Goal: Information Seeking & Learning: Learn about a topic

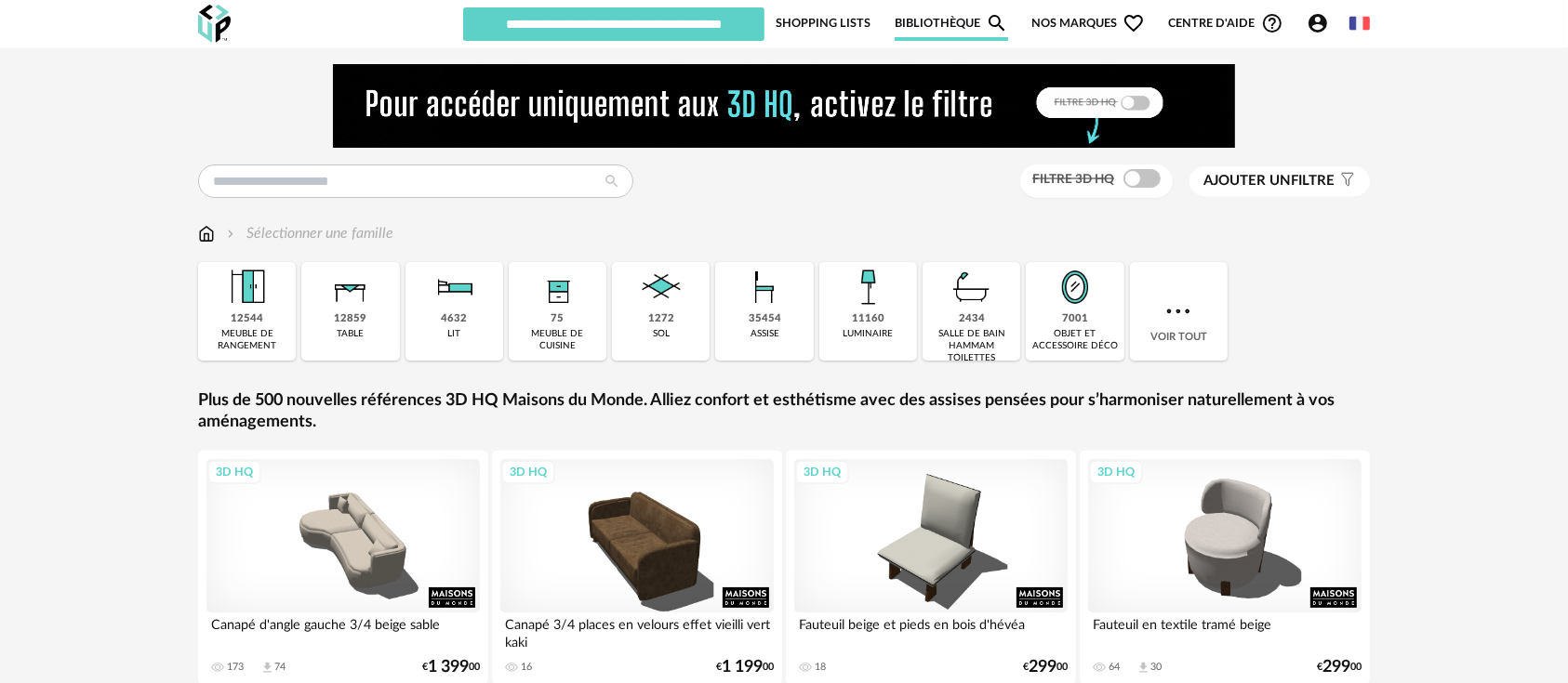
click at [1051, 20] on span "Nos marques Heart Outline icon" at bounding box center [1087, 23] width 113 height 36
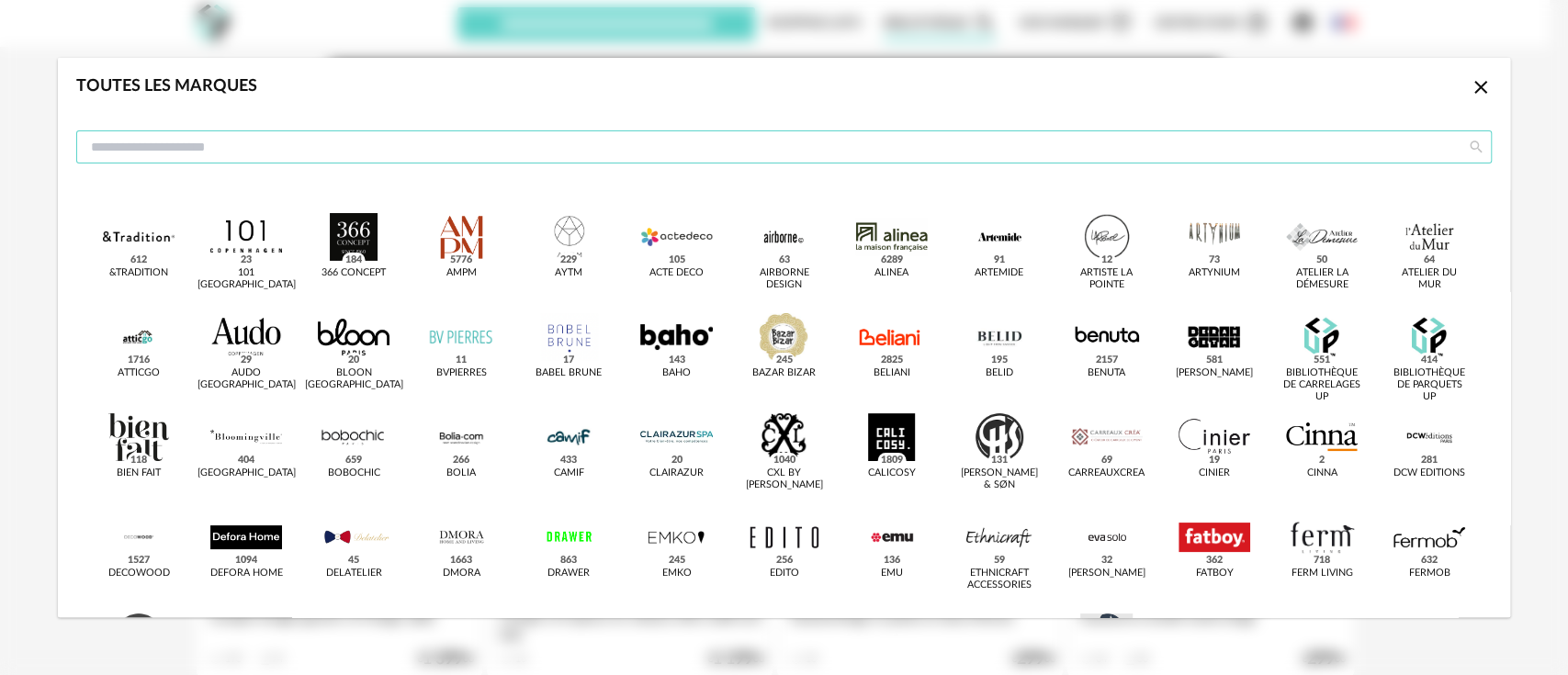
click at [750, 139] on input "dialog" at bounding box center [784, 146] width 1415 height 33
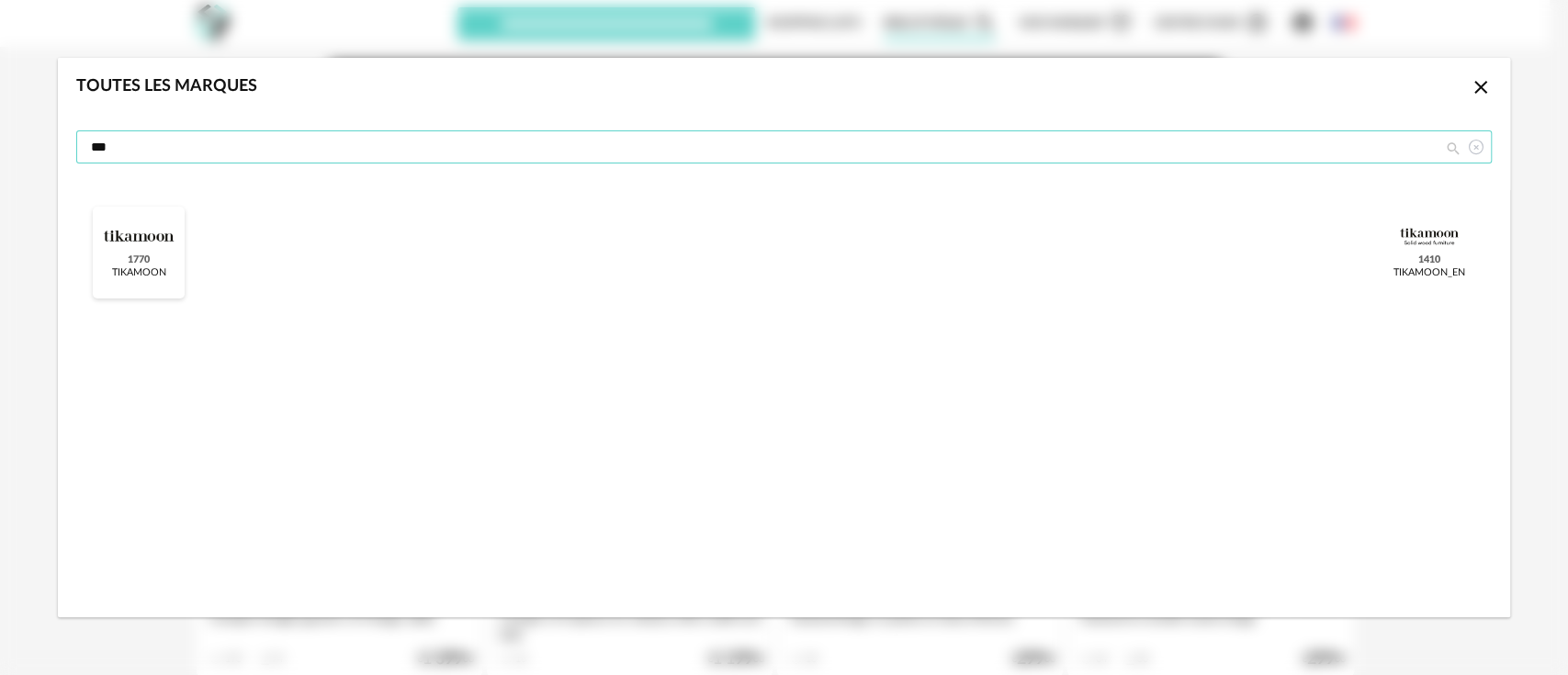
type input "***"
click at [140, 250] on div "dialog" at bounding box center [139, 237] width 72 height 48
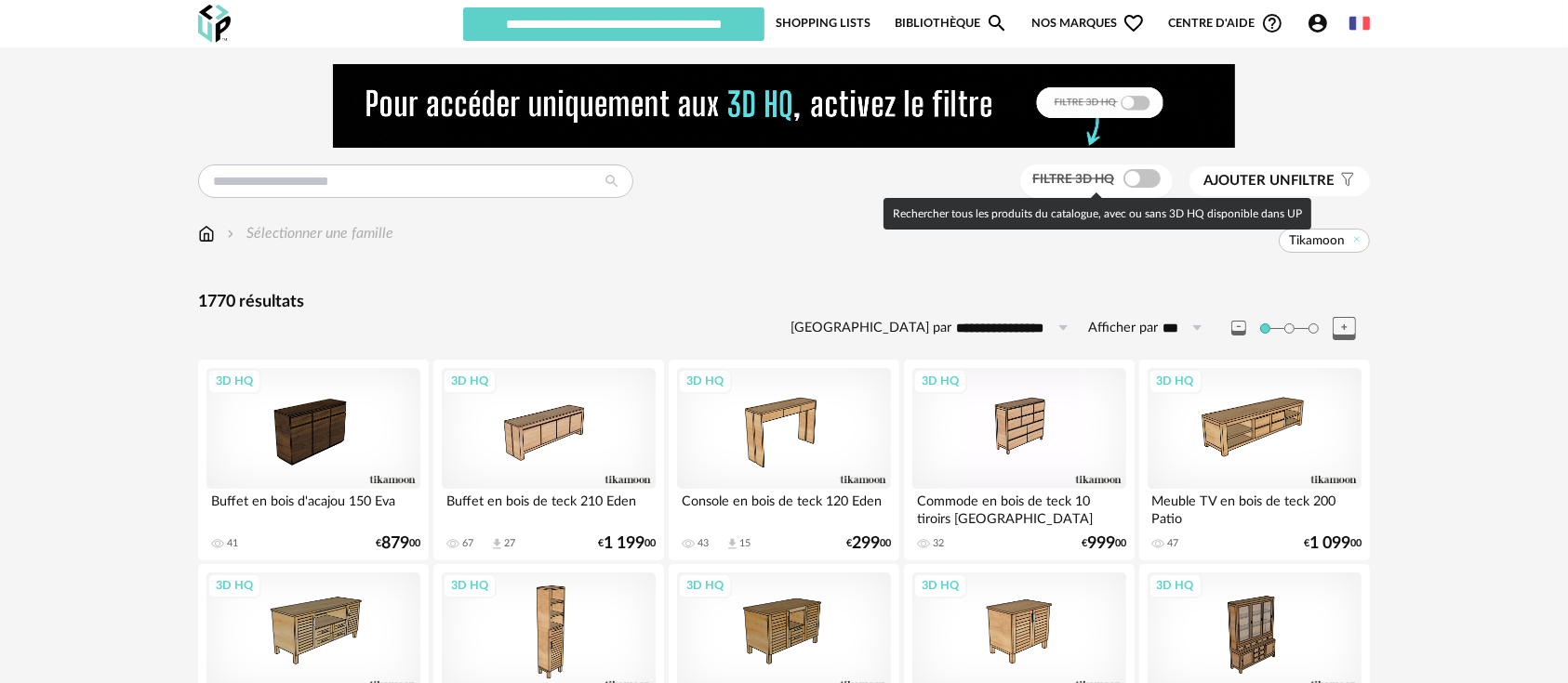
click at [1143, 179] on span at bounding box center [1141, 178] width 37 height 18
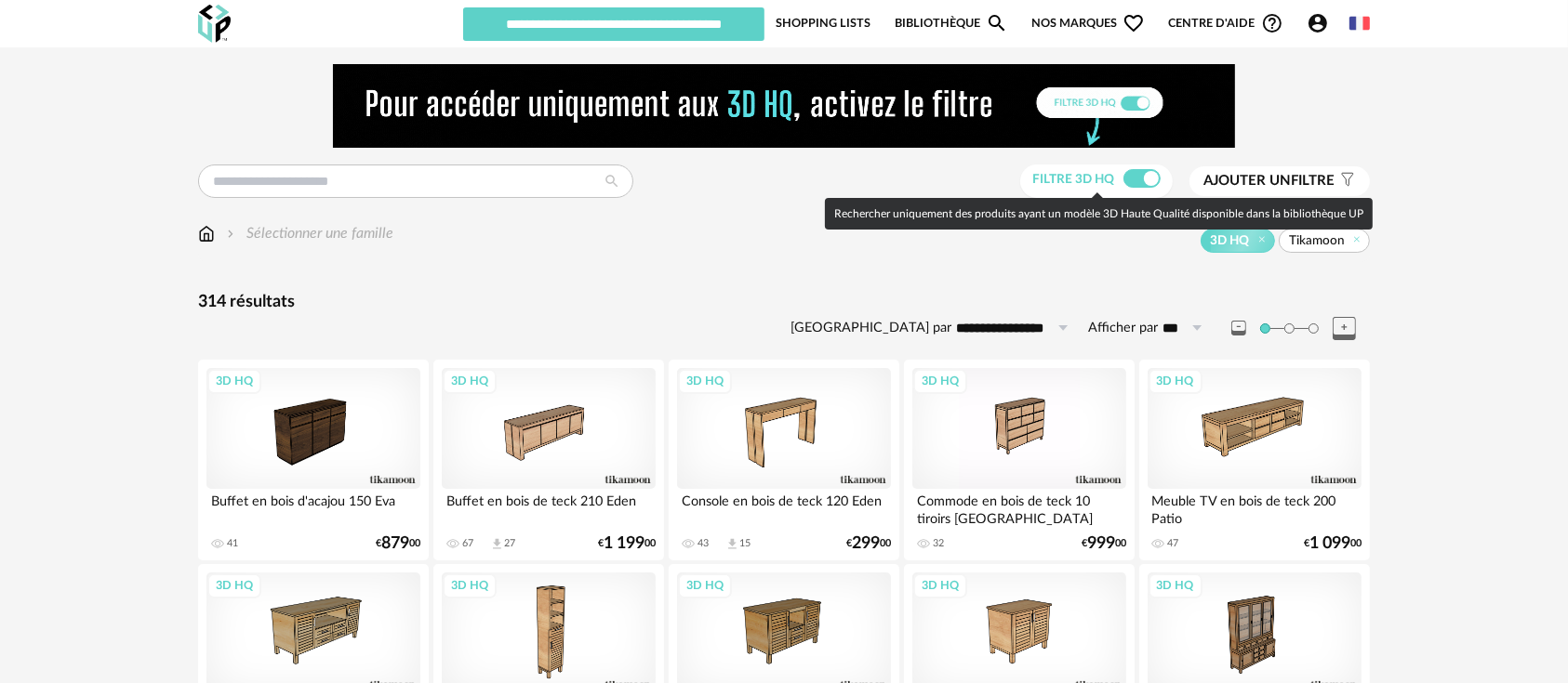
click at [1133, 175] on span at bounding box center [1141, 178] width 37 height 18
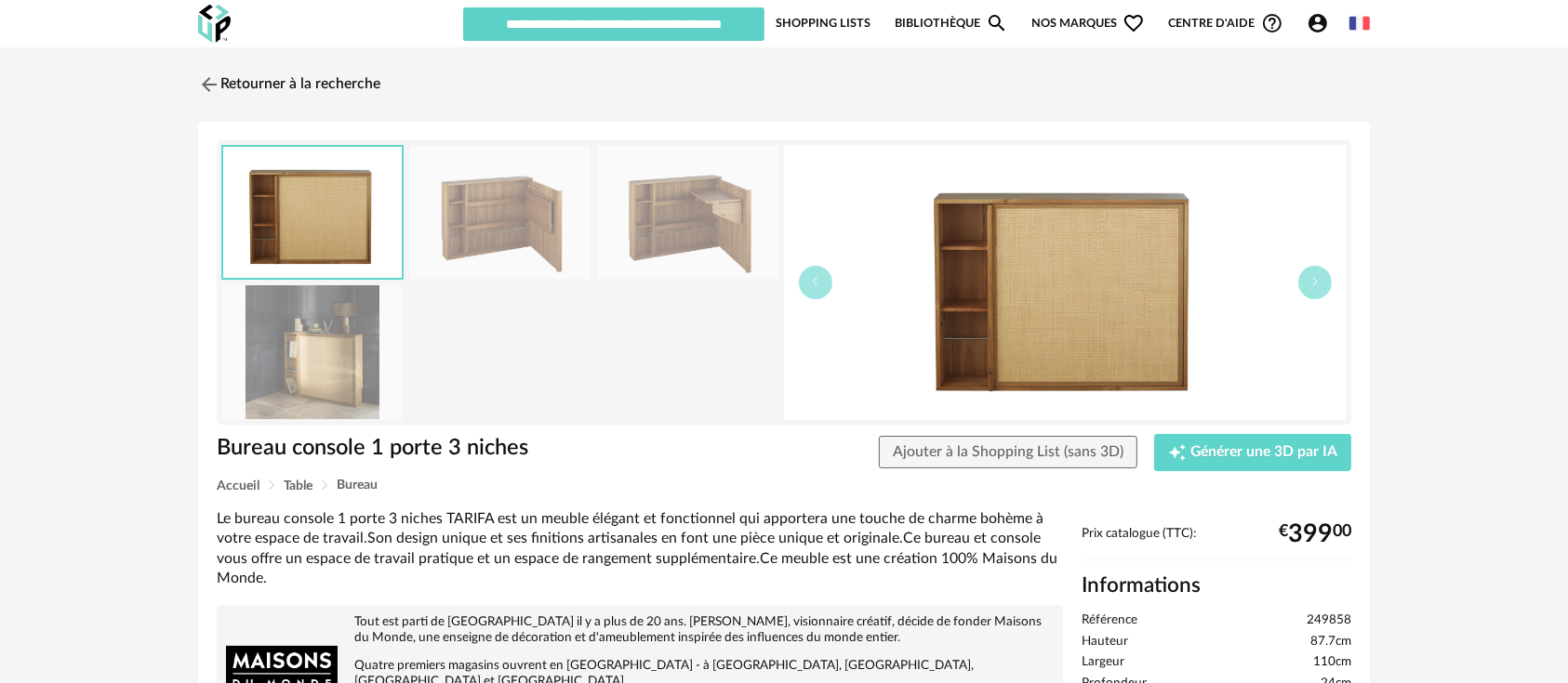
click at [707, 214] on img at bounding box center [687, 212] width 180 height 133
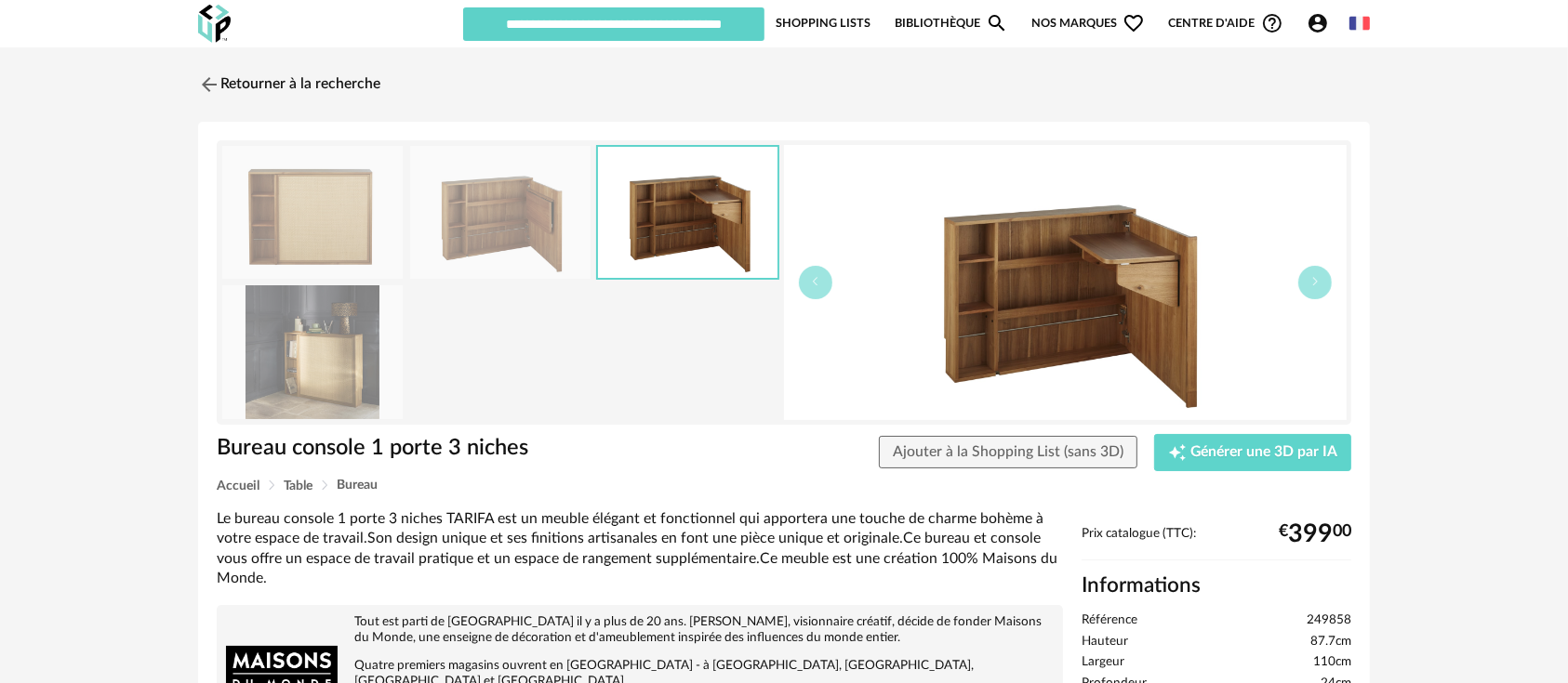
click at [1338, 618] on span "249858" at bounding box center [1329, 620] width 45 height 16
click at [1336, 617] on span "249858" at bounding box center [1329, 620] width 45 height 16
copy span "249858"
click at [350, 239] on img at bounding box center [313, 212] width 180 height 133
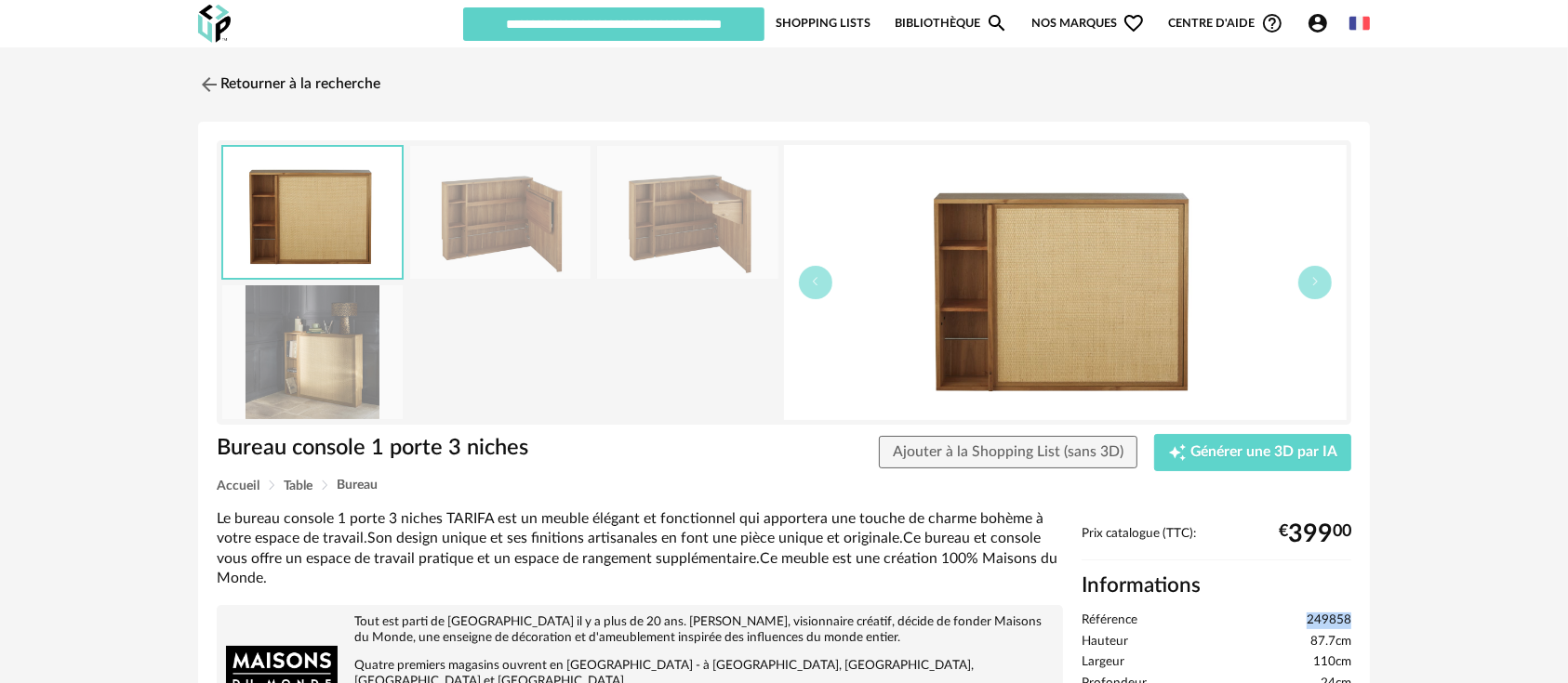
scroll to position [206, 0]
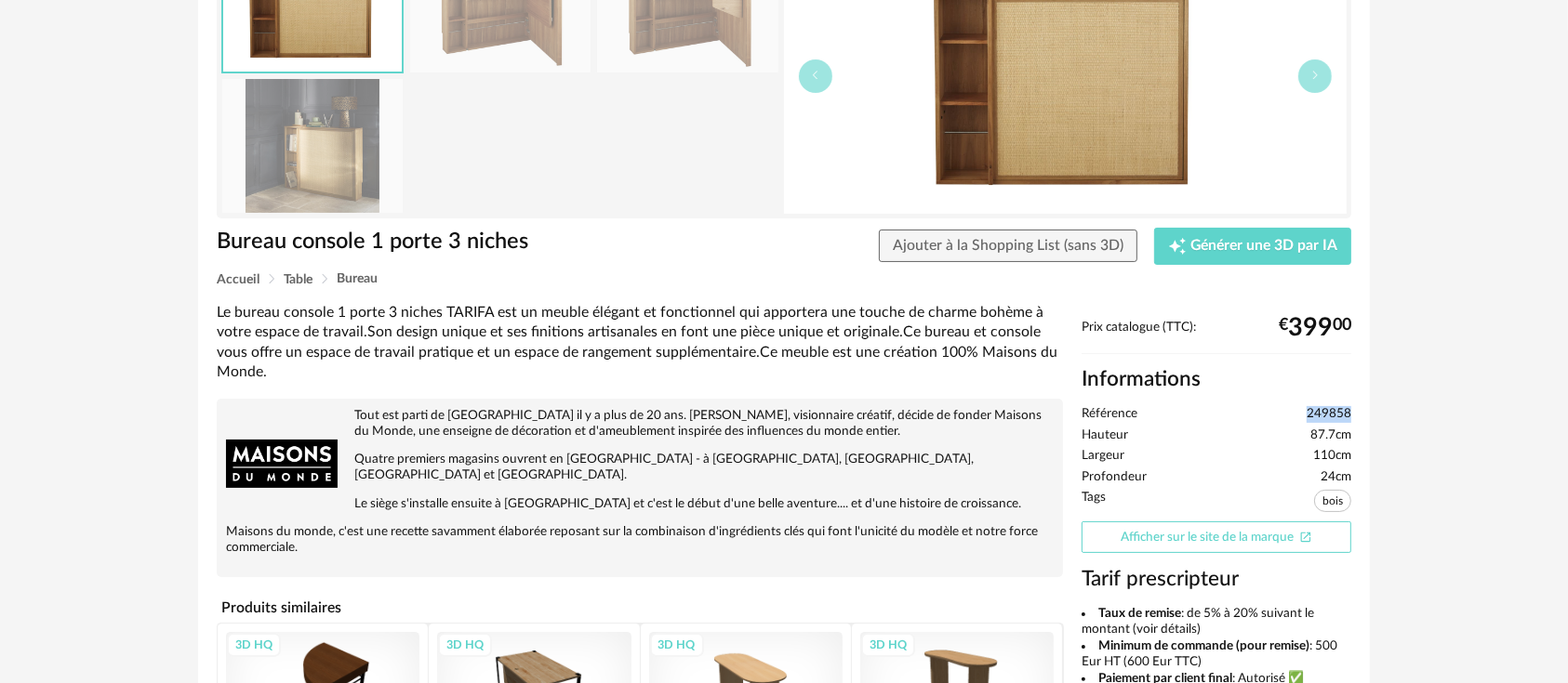
click at [1170, 527] on link "Afficher sur le site de la marque Open In New icon" at bounding box center [1216, 538] width 270 height 33
click at [1328, 413] on span "249858" at bounding box center [1329, 414] width 45 height 16
